Goal: Task Accomplishment & Management: Use online tool/utility

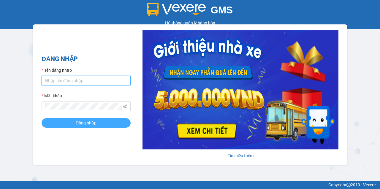
type input "[PERSON_NAME].phuquy"
click at [105, 125] on button "Đăng nhập" at bounding box center [86, 123] width 89 height 10
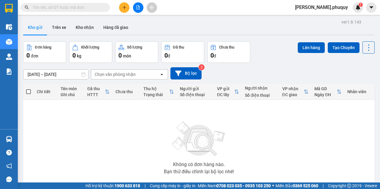
click at [163, 74] on icon "open" at bounding box center [162, 74] width 5 height 5
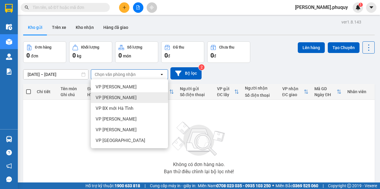
click at [120, 97] on span "VP [PERSON_NAME]" at bounding box center [116, 97] width 41 height 6
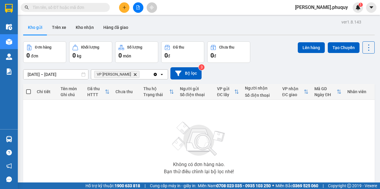
click at [84, 75] on icon at bounding box center [83, 74] width 4 height 4
click at [37, 75] on input "[DATE] – [DATE]" at bounding box center [55, 75] width 65 height 10
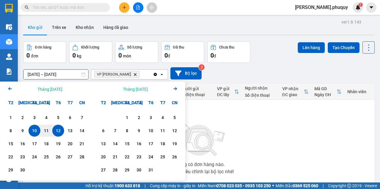
click at [34, 131] on div "10" at bounding box center [34, 130] width 8 height 7
click at [58, 74] on input "[DATE] – / /" at bounding box center [55, 75] width 65 height 10
click at [71, 75] on input "[DATE] – 10/5 /" at bounding box center [55, 75] width 65 height 10
type input "[DATE] – 10/5 /"
click at [139, 9] on icon "file-add" at bounding box center [138, 7] width 4 height 4
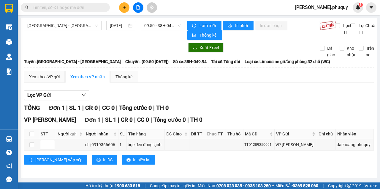
click at [245, 48] on div "Xuất Excel" at bounding box center [249, 48] width 124 height 10
